Goal: Information Seeking & Learning: Learn about a topic

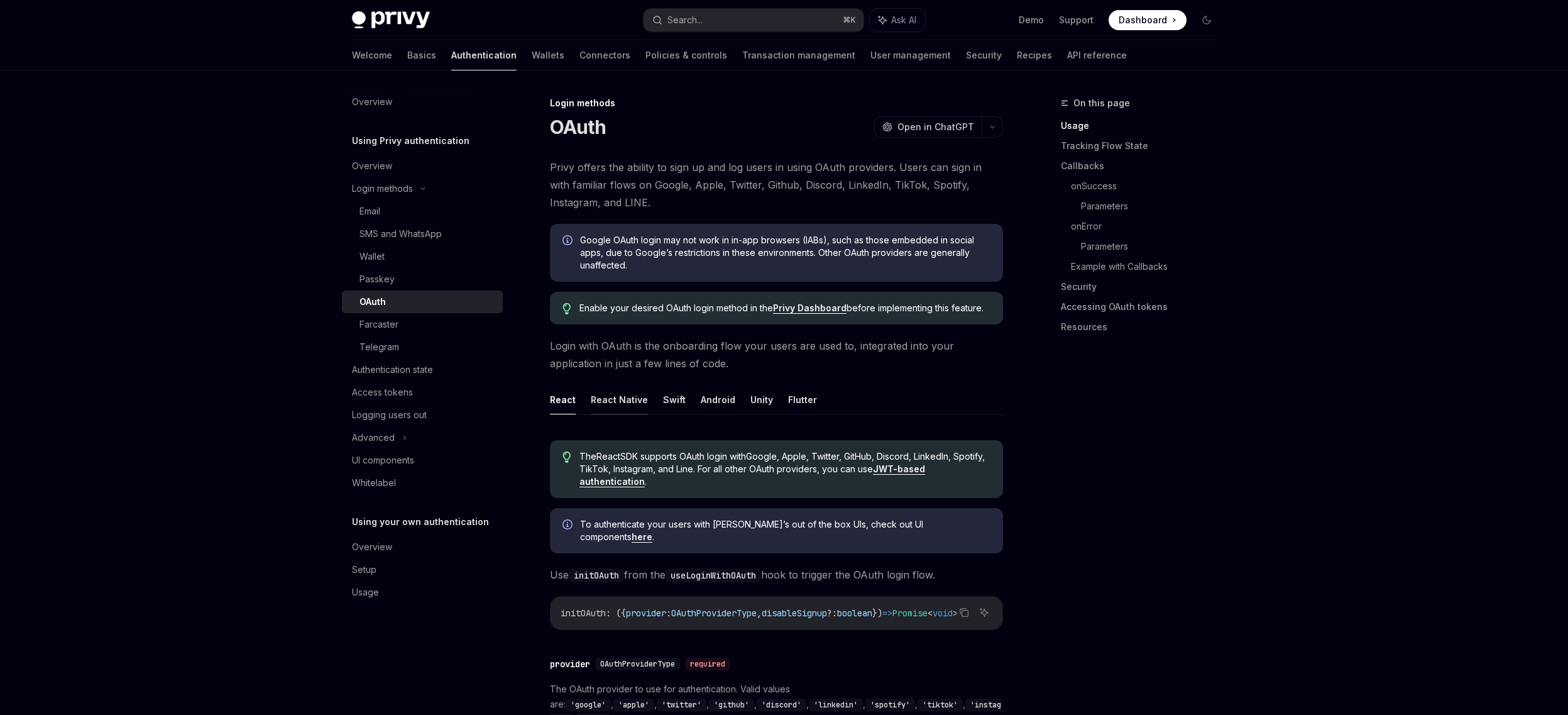
click at [632, 399] on button "React Native" at bounding box center [620, 399] width 57 height 29
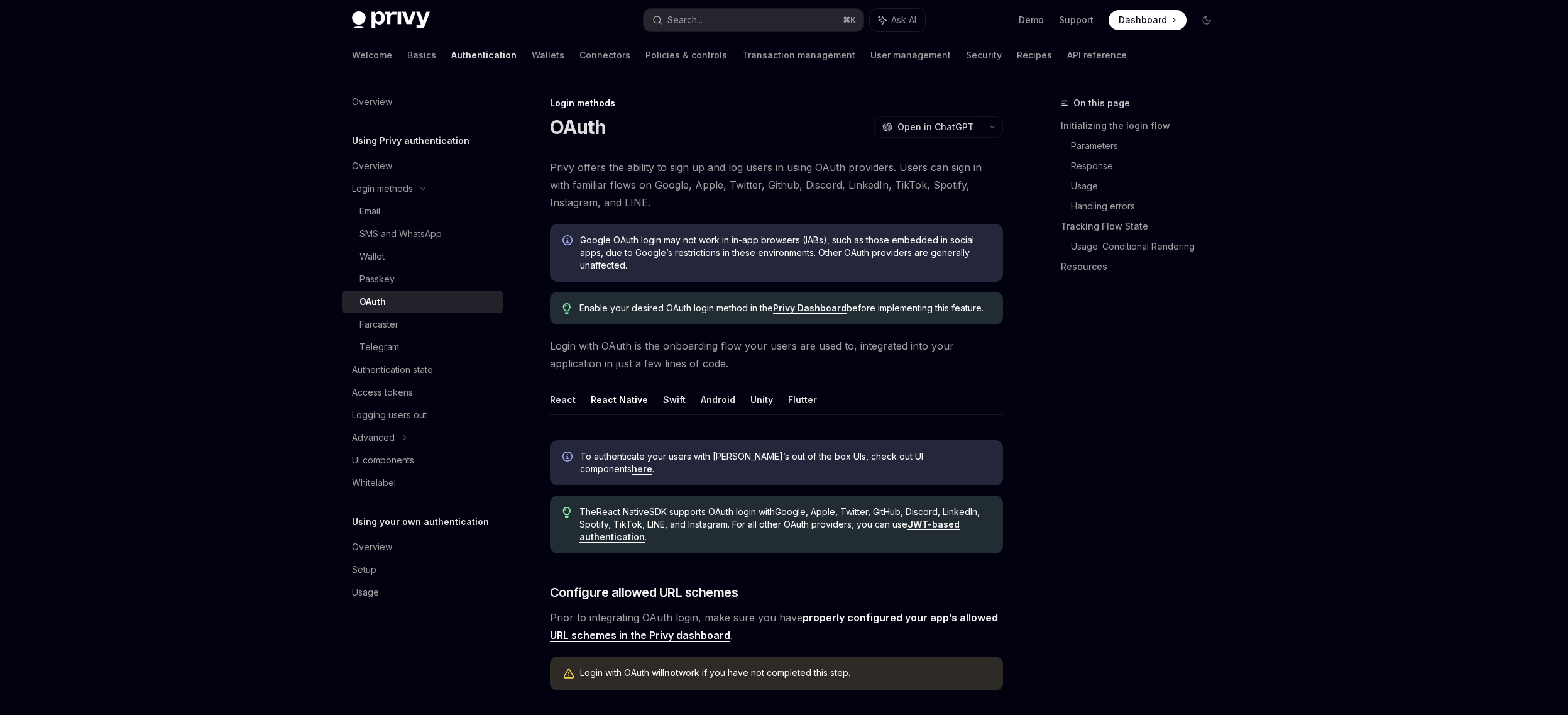
click at [571, 399] on button "React" at bounding box center [562, 399] width 26 height 29
type textarea "*"
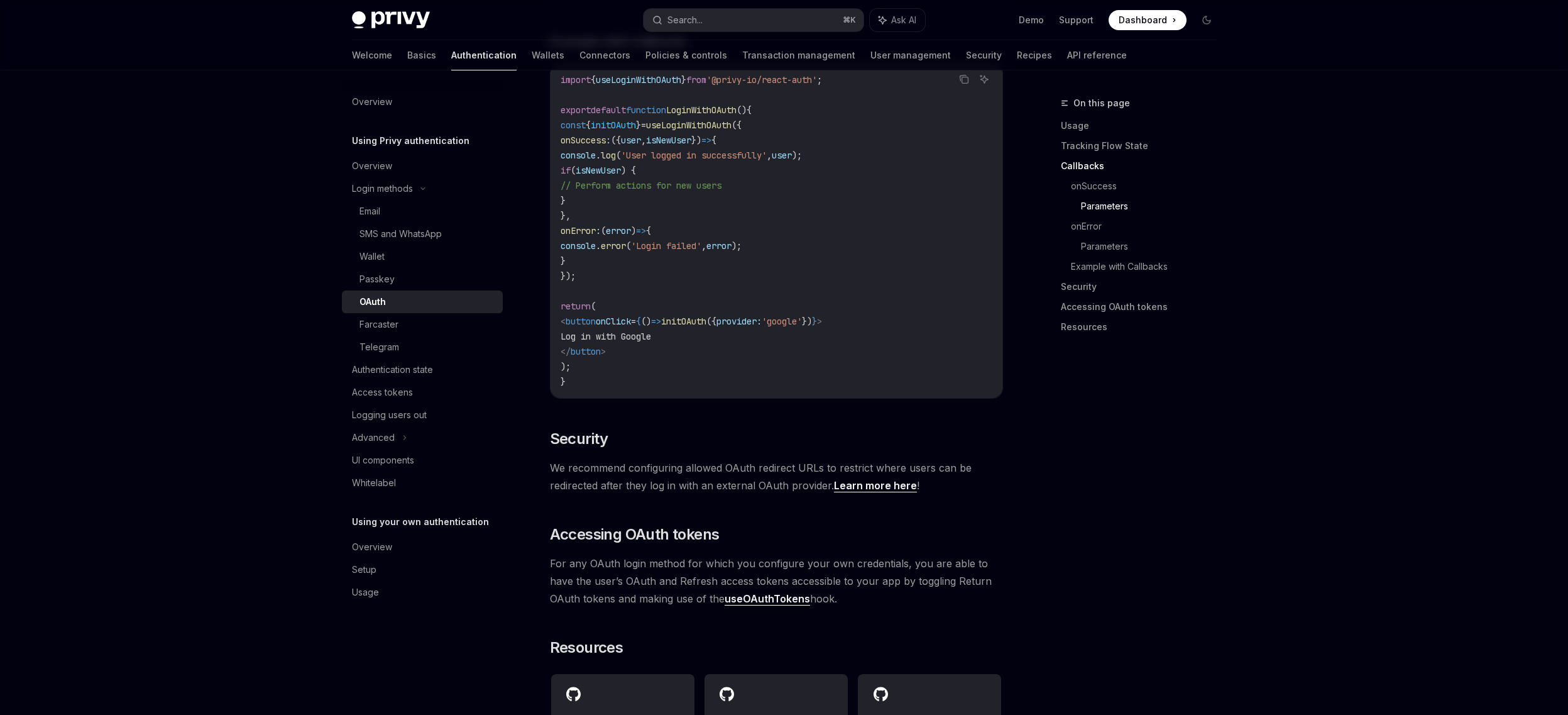
scroll to position [2601, 0]
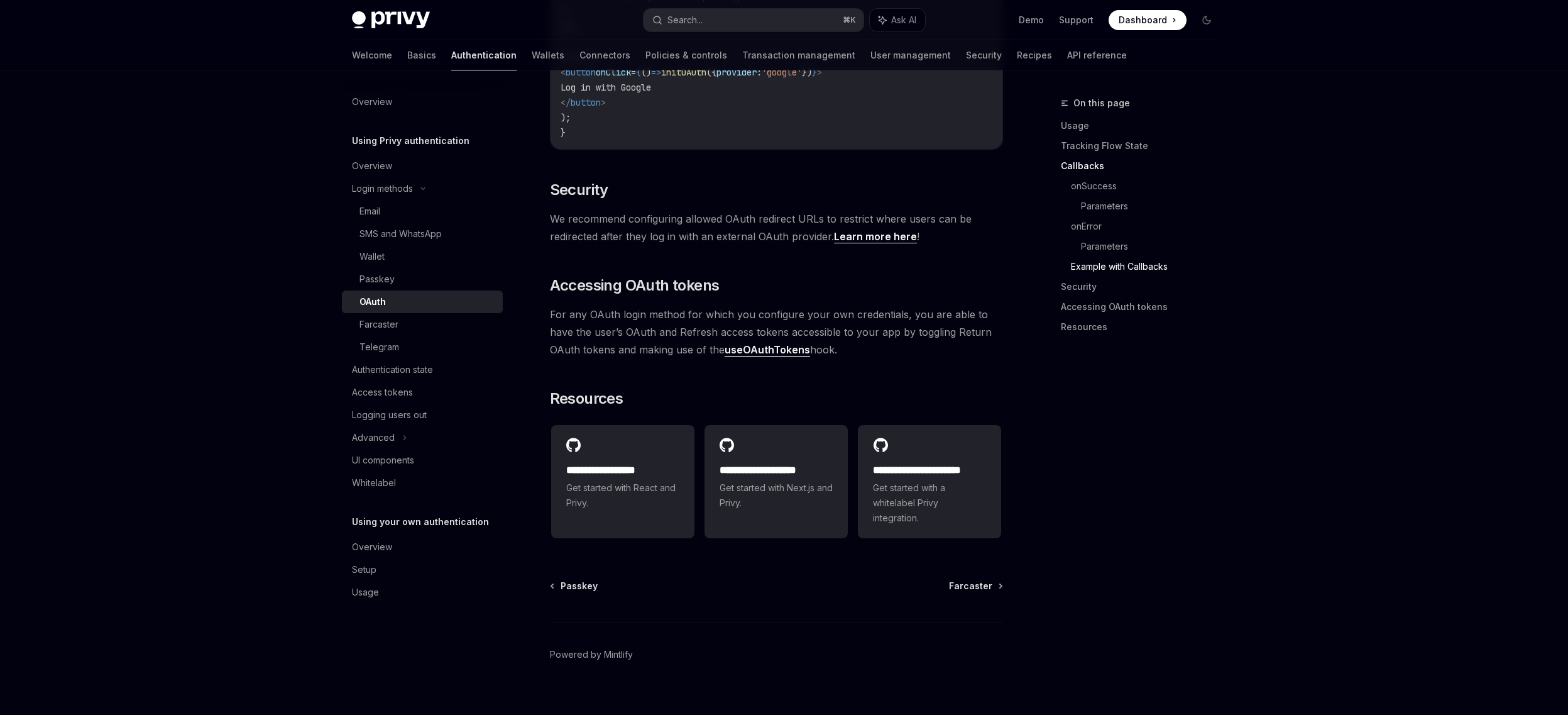
drag, startPoint x: 906, startPoint y: 337, endPoint x: 799, endPoint y: 247, distance: 139.8
click at [787, 445] on div "**********" at bounding box center [776, 474] width 143 height 98
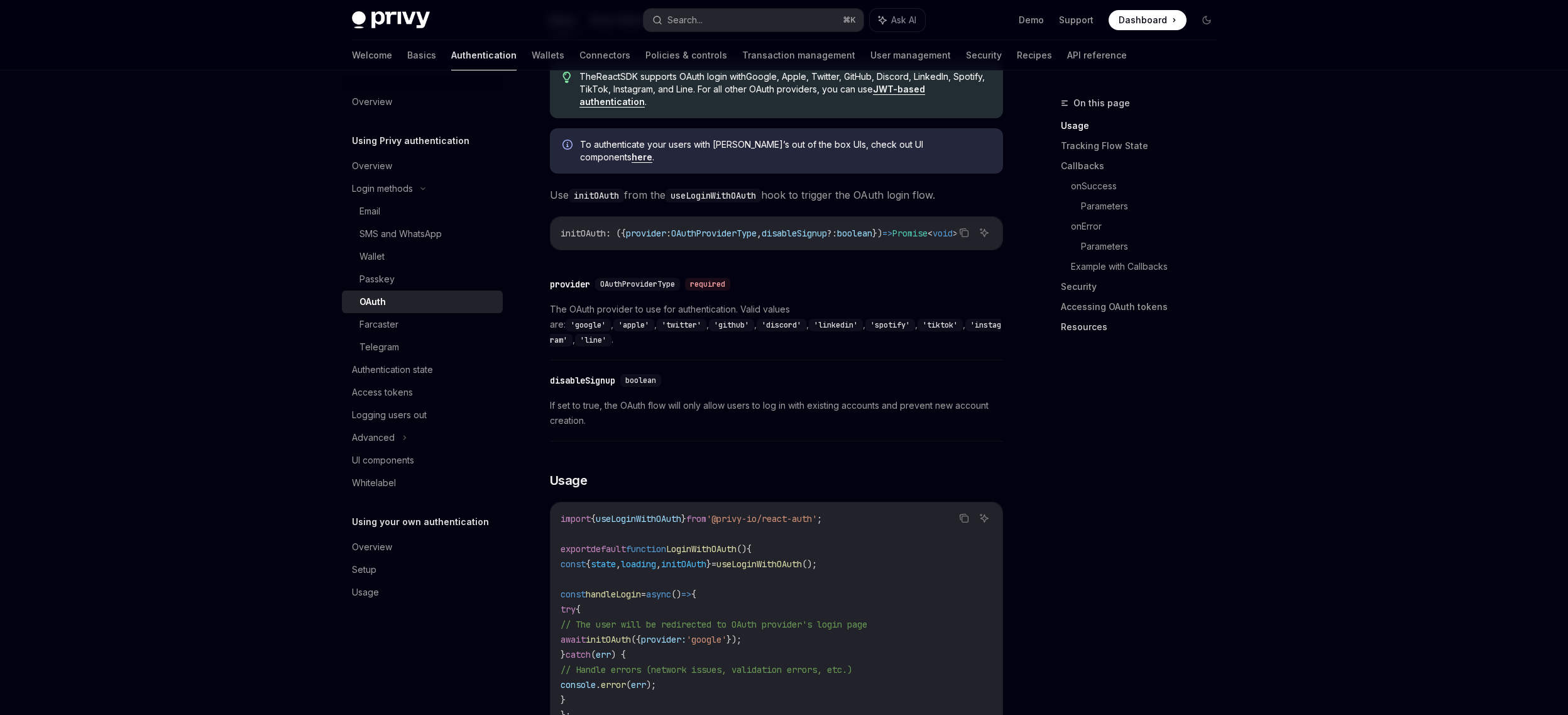
scroll to position [317, 0]
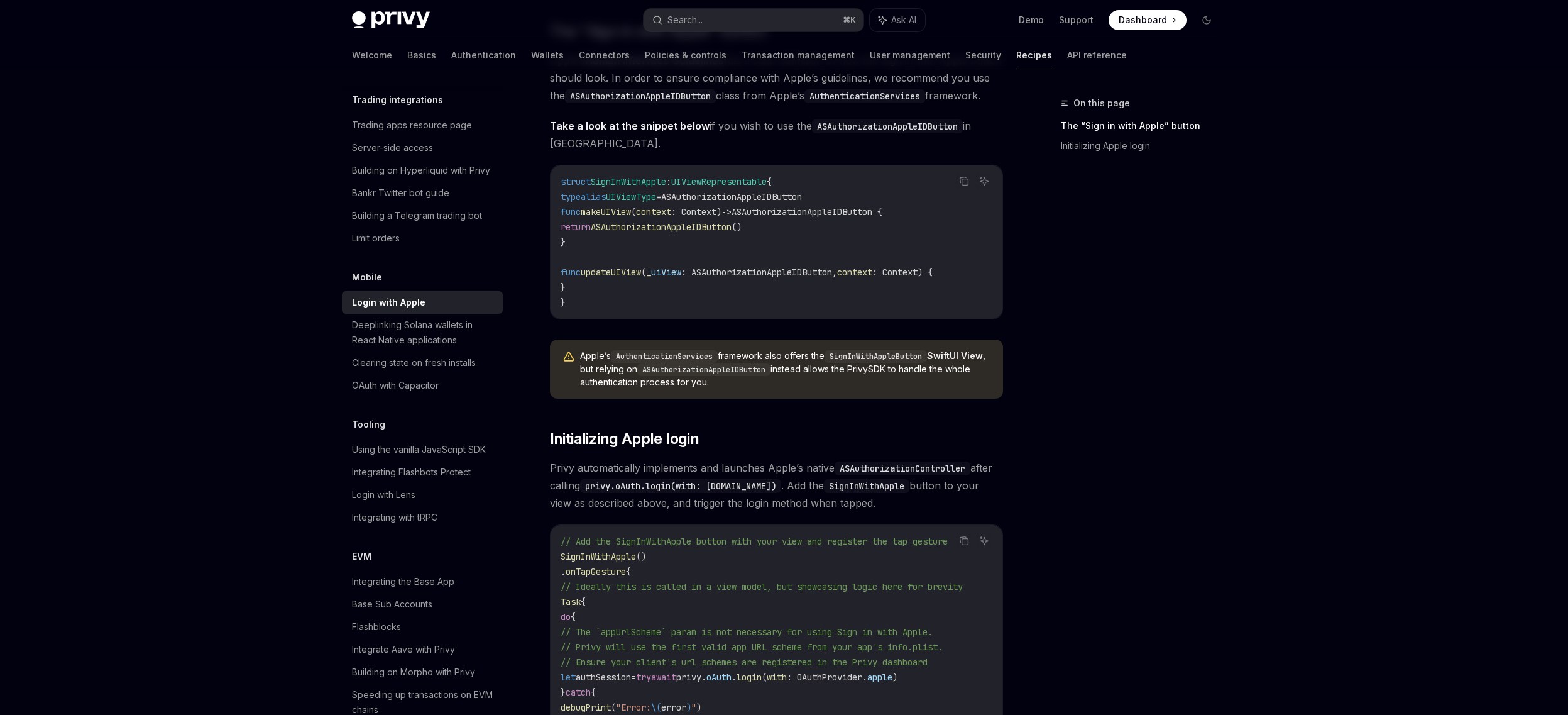
scroll to position [539, 0]
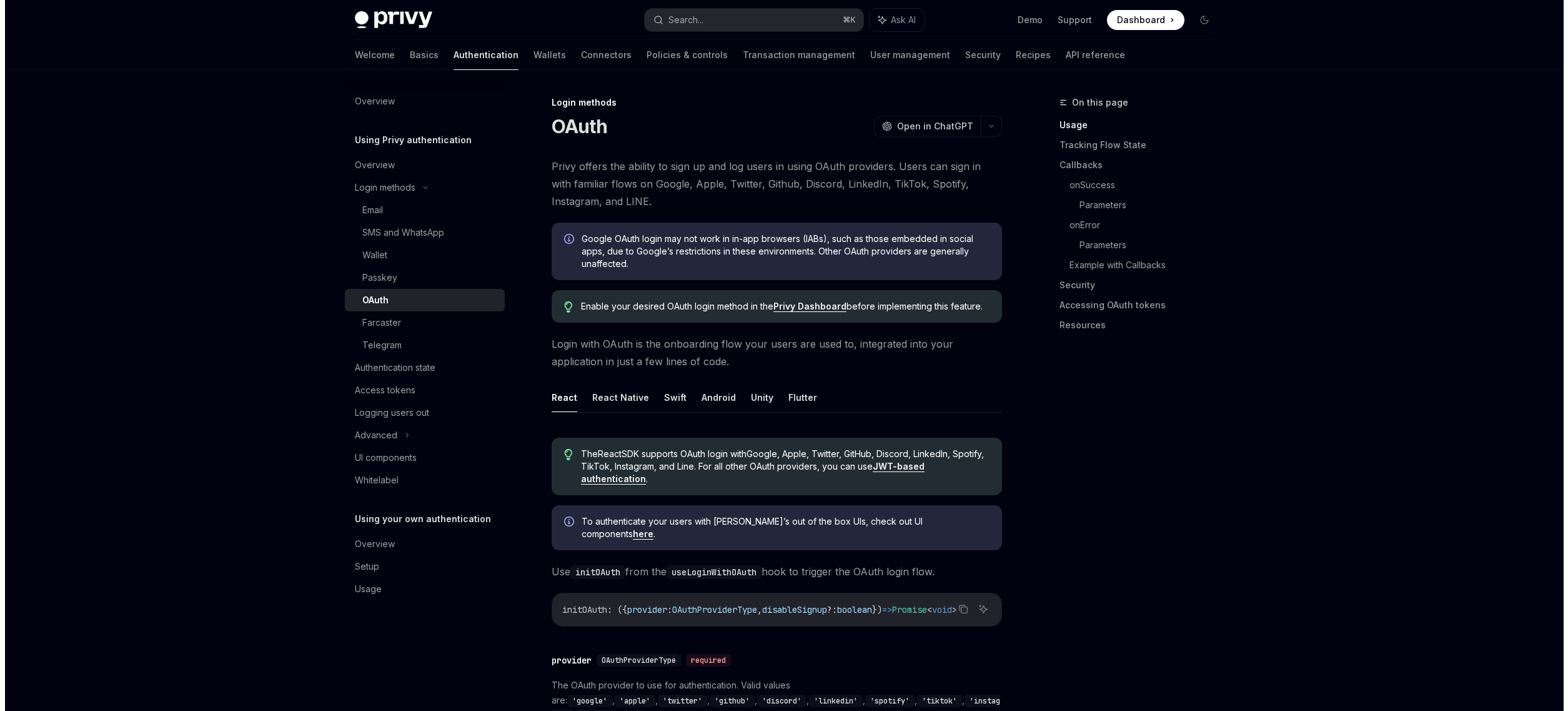
scroll to position [64, 0]
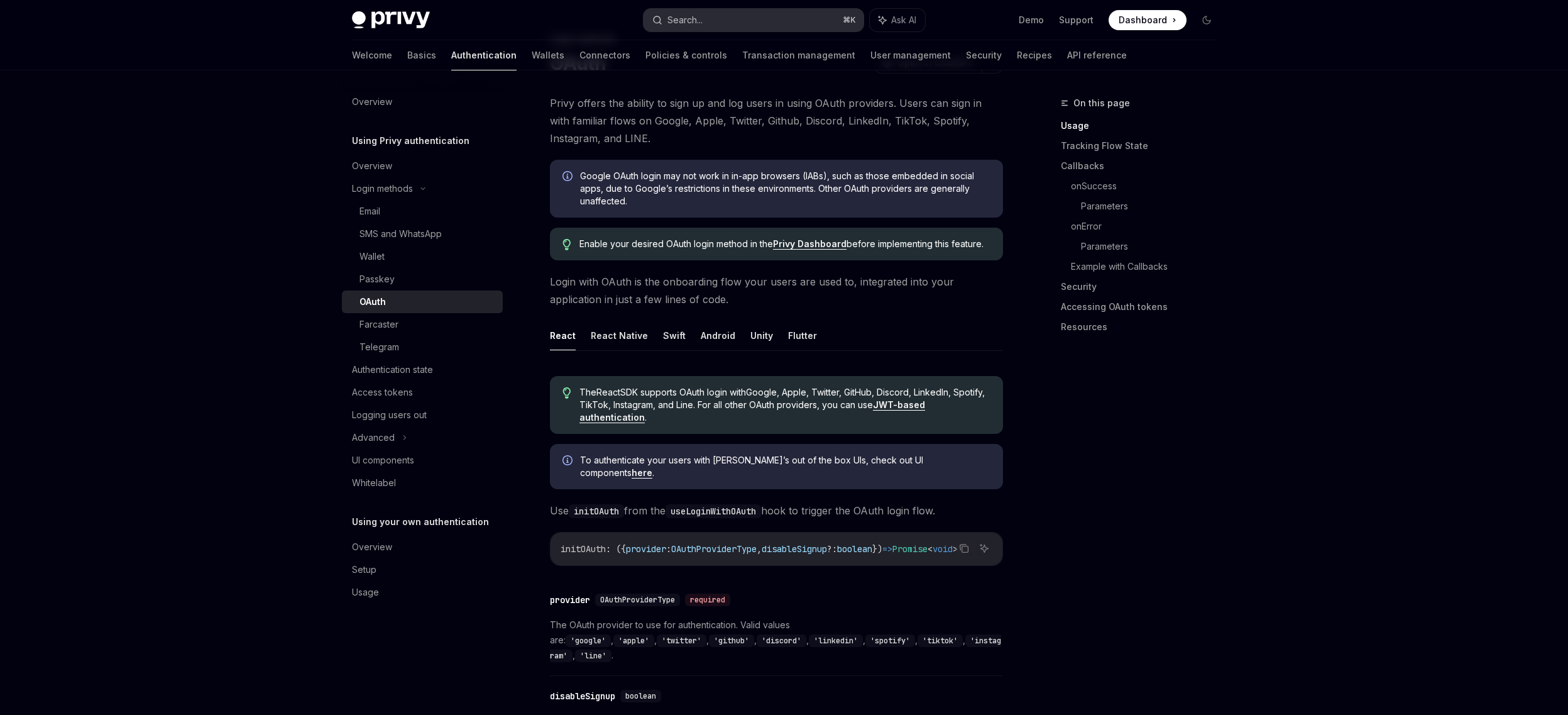
click at [814, 15] on button "Search... ⌘ K" at bounding box center [753, 20] width 220 height 22
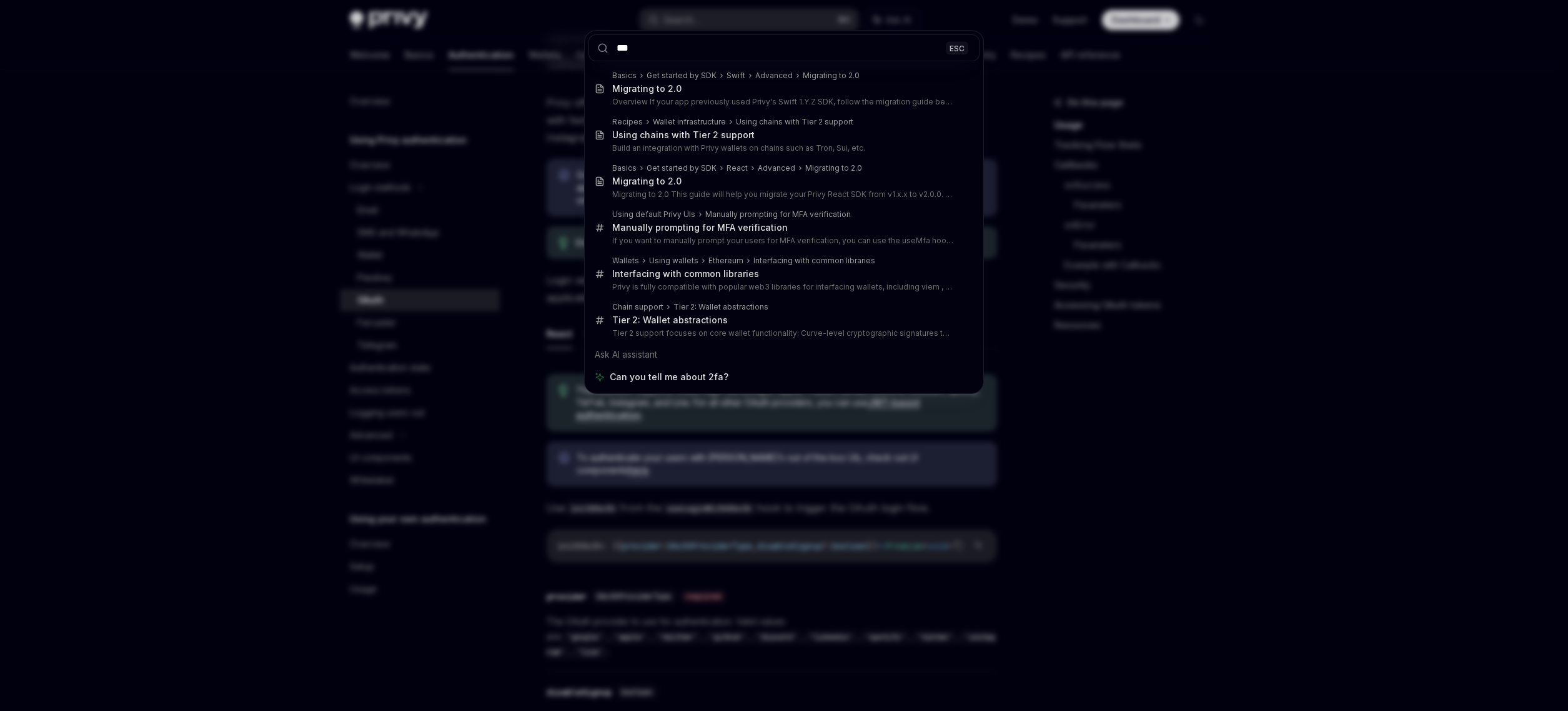
type input "***"
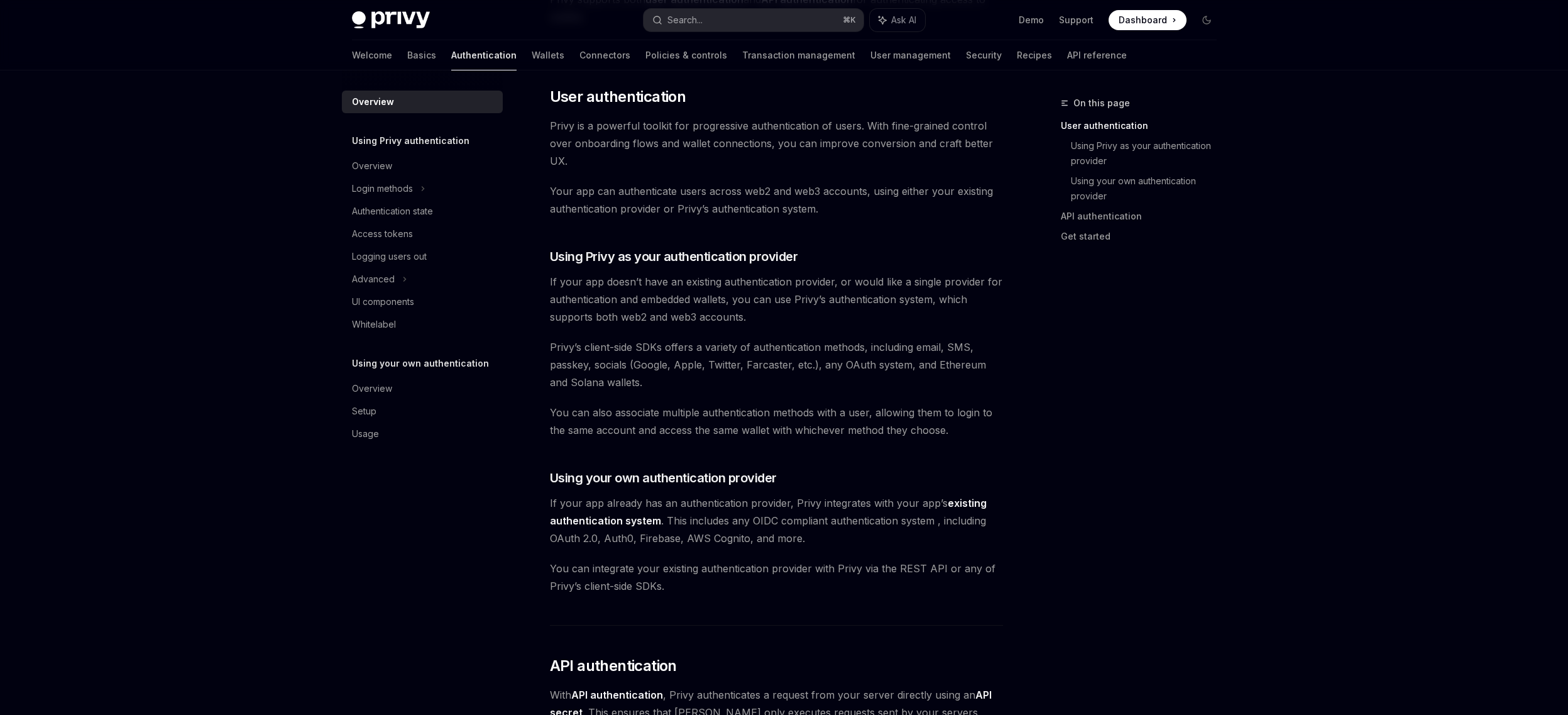
scroll to position [225, 0]
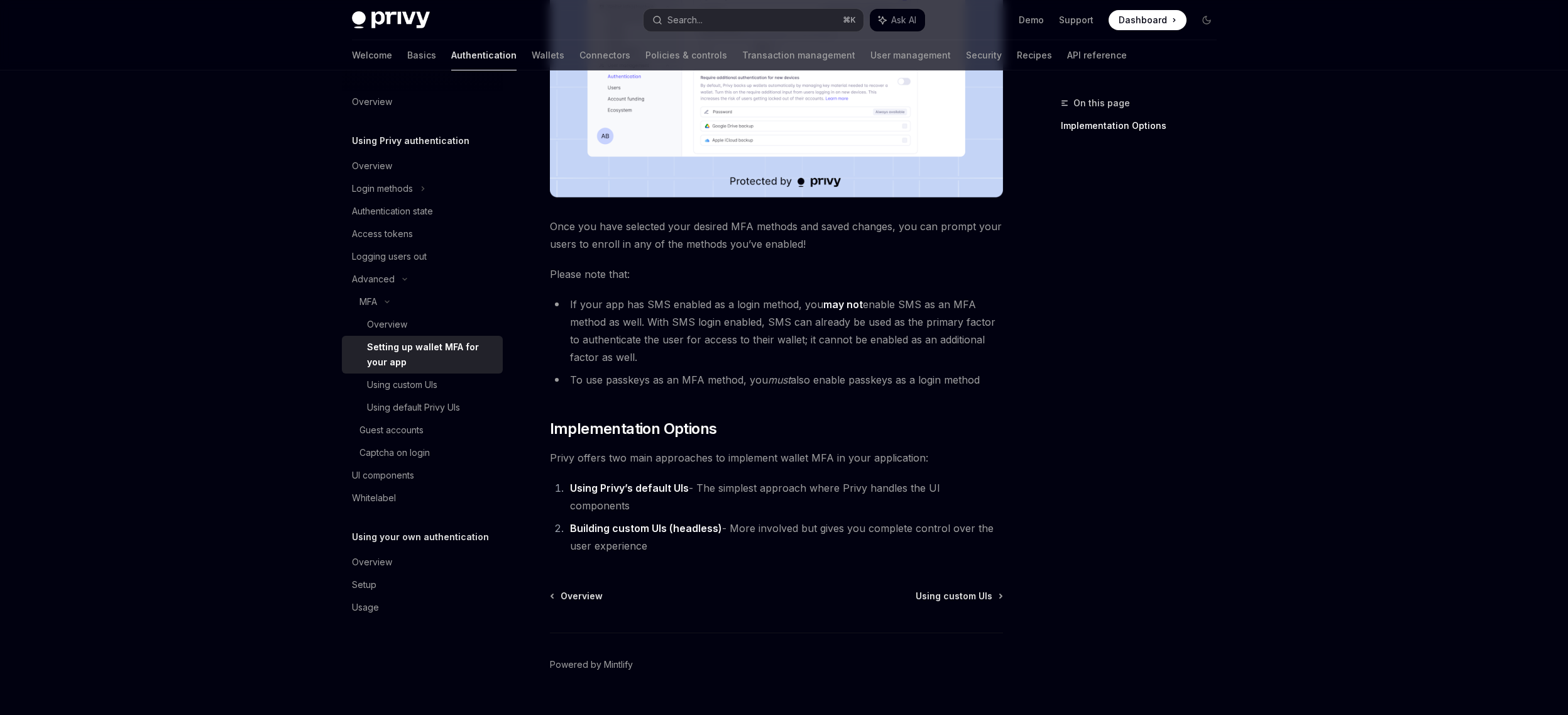
scroll to position [397, 0]
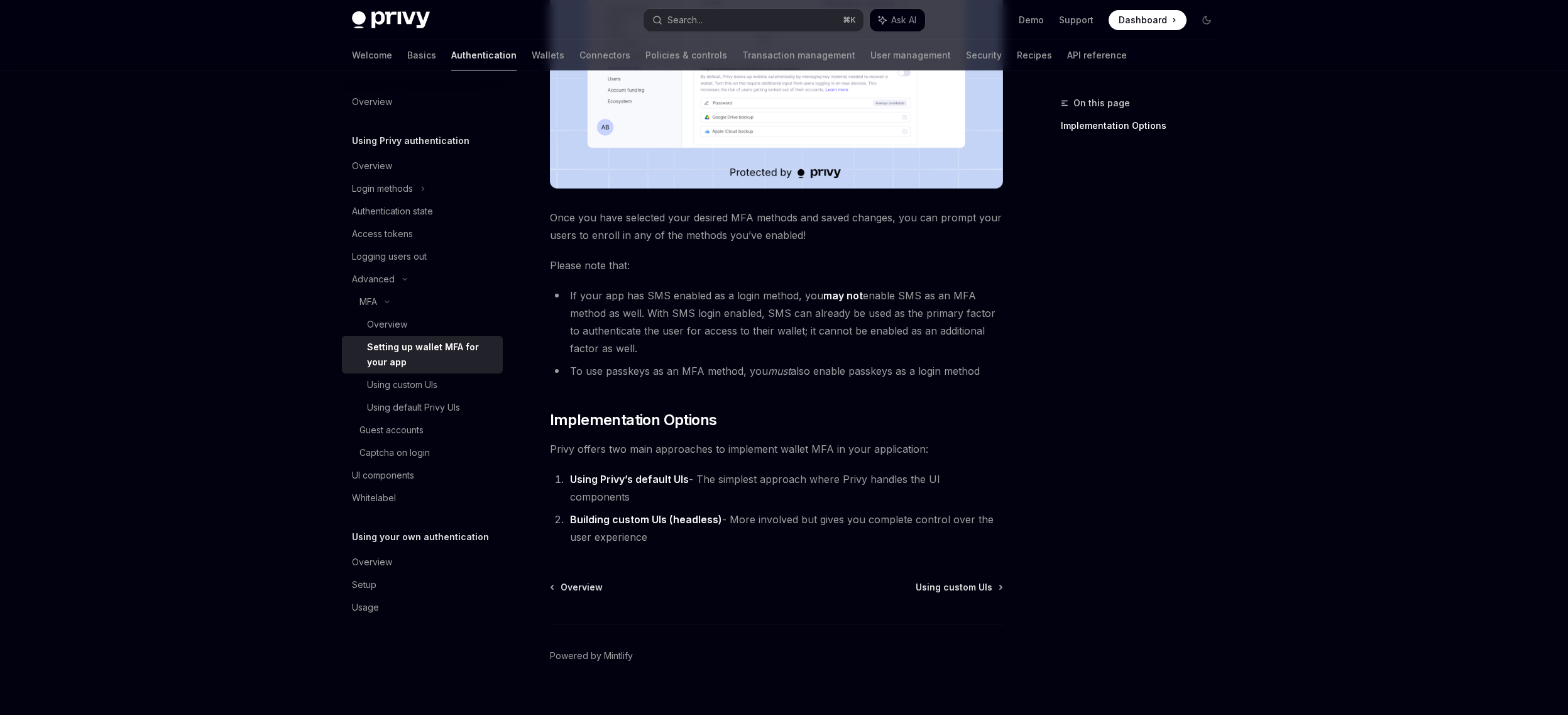
click at [687, 513] on strong "Building custom UIs (headless)" at bounding box center [646, 519] width 152 height 13
click at [430, 390] on div "Using custom UIs" at bounding box center [402, 385] width 71 height 15
type textarea "*"
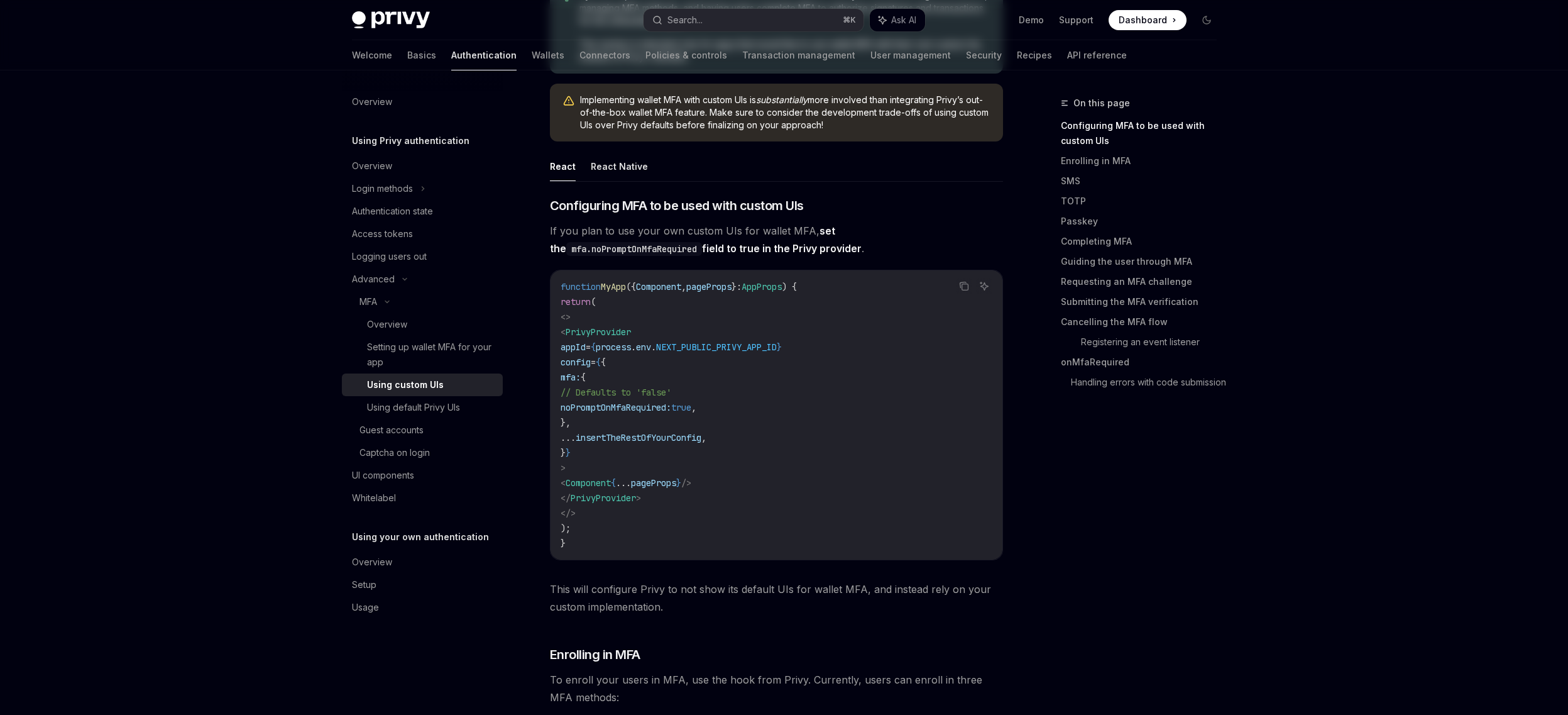
scroll to position [244, 0]
